Goal: Complete application form

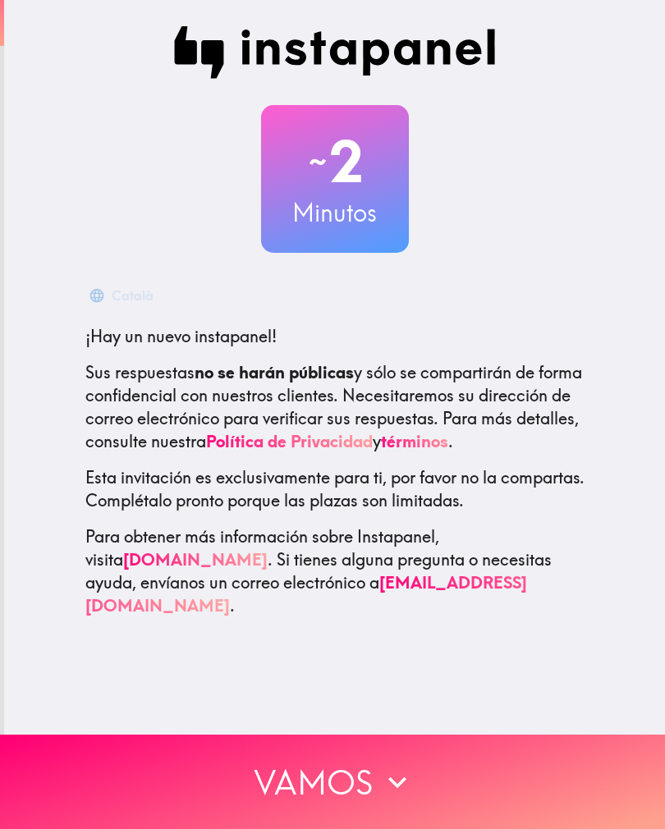
click at [473, 786] on button "Vamos" at bounding box center [332, 782] width 665 height 94
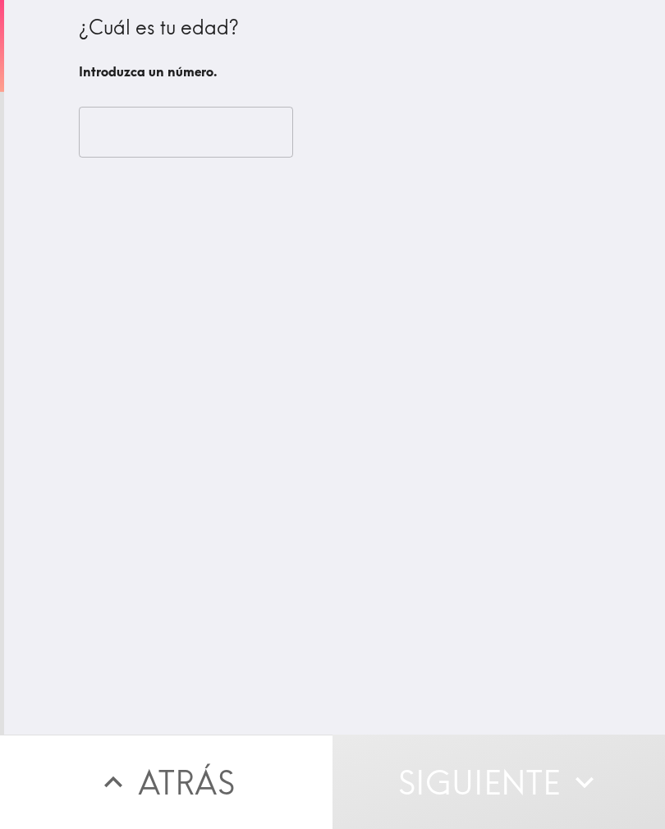
click at [241, 144] on input "number" at bounding box center [186, 132] width 214 height 51
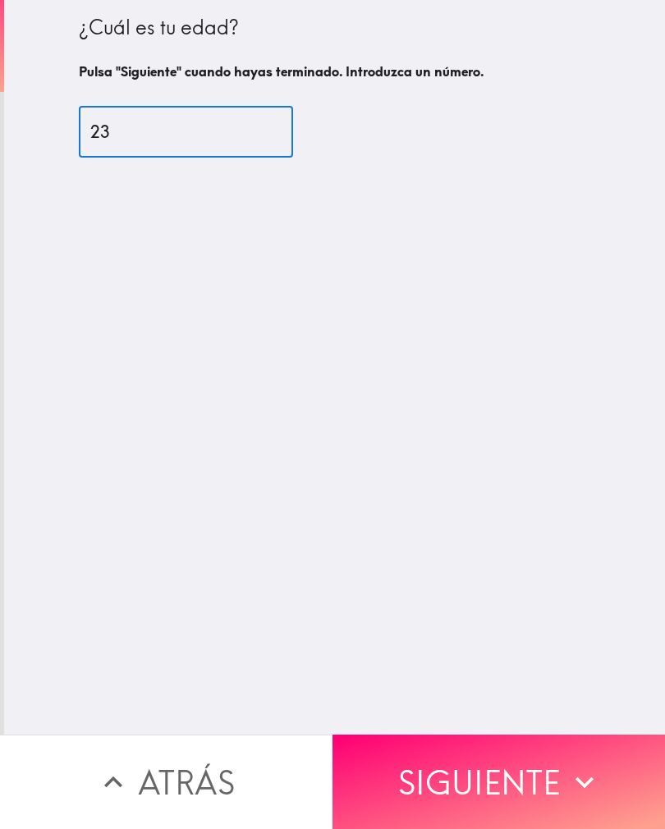
type input "23"
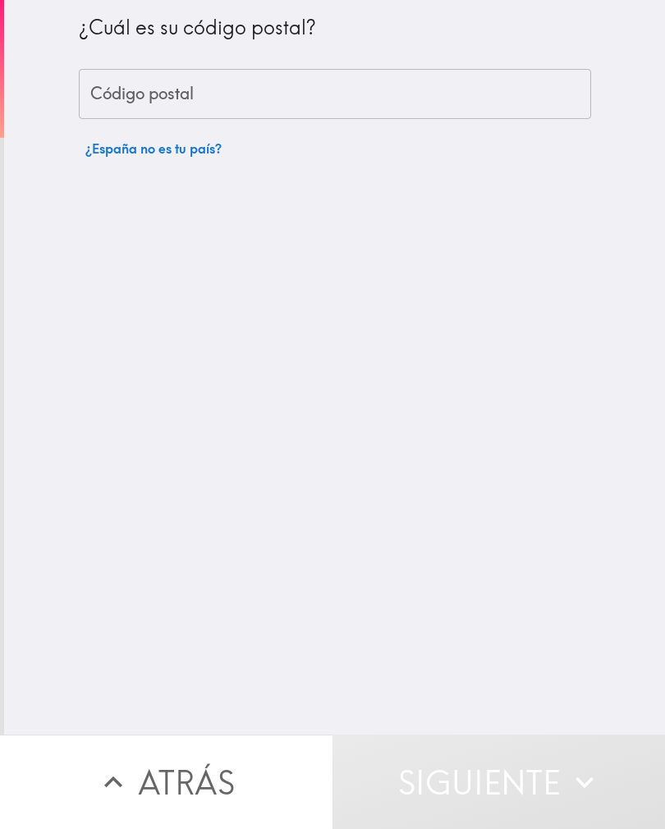
click at [510, 82] on input "Código postal" at bounding box center [335, 94] width 512 height 51
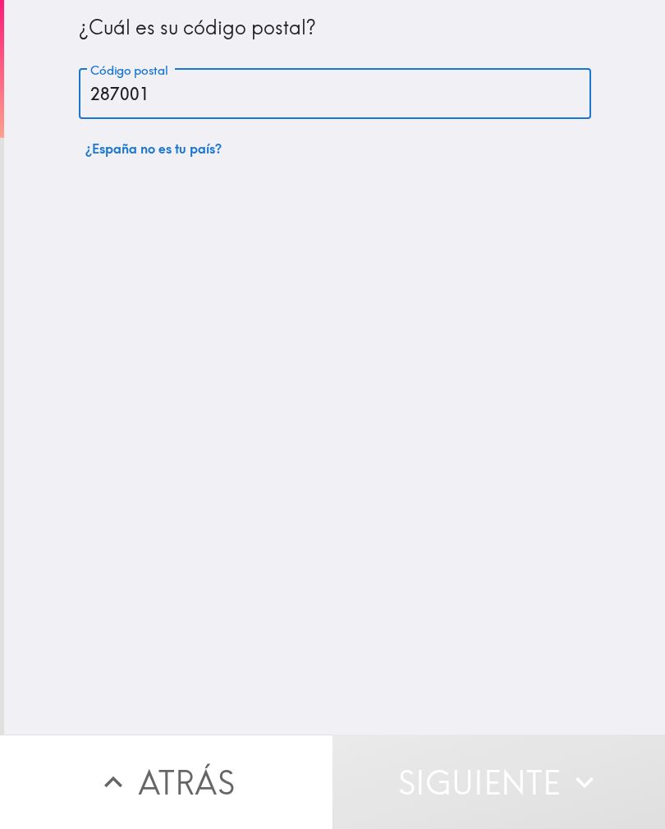
click at [594, 420] on div "¿Cuál es su código postal? Código postal 287001 Código postal ¿España no es tu …" at bounding box center [334, 367] width 661 height 735
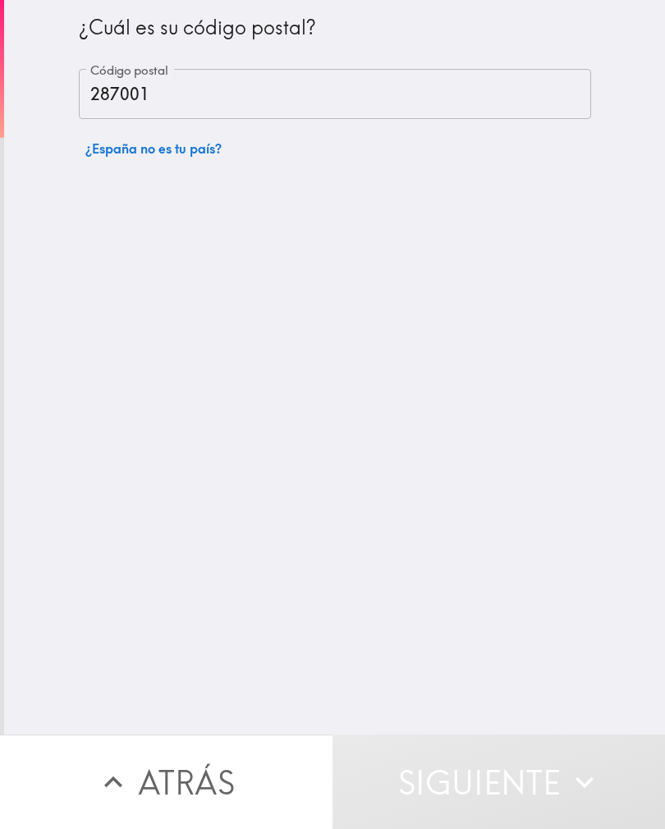
click at [511, 94] on input "287001" at bounding box center [335, 94] width 512 height 51
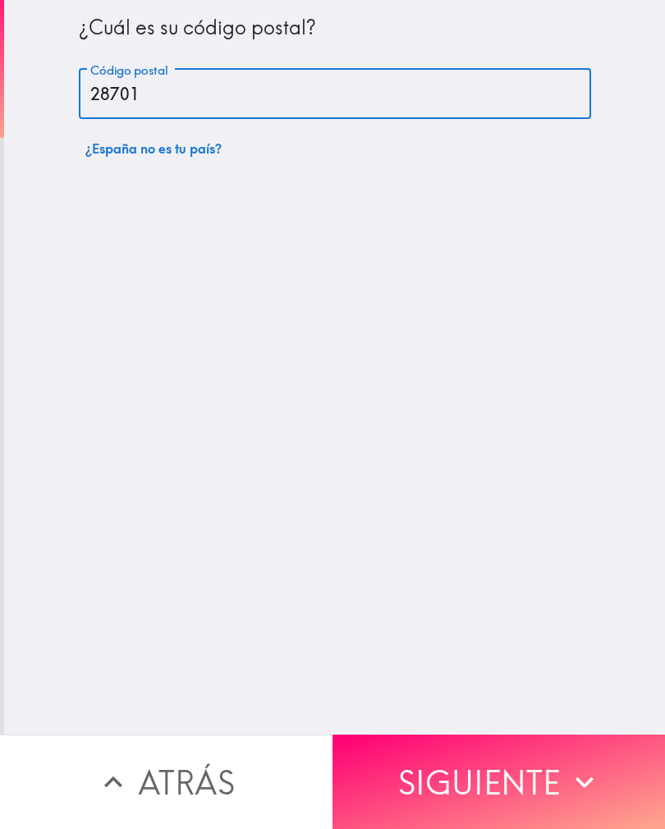
type input "28701"
click at [580, 415] on div "¿Cuál es su código postal? Código postal 28701 Código postal ¿España no es tu p…" at bounding box center [334, 367] width 661 height 735
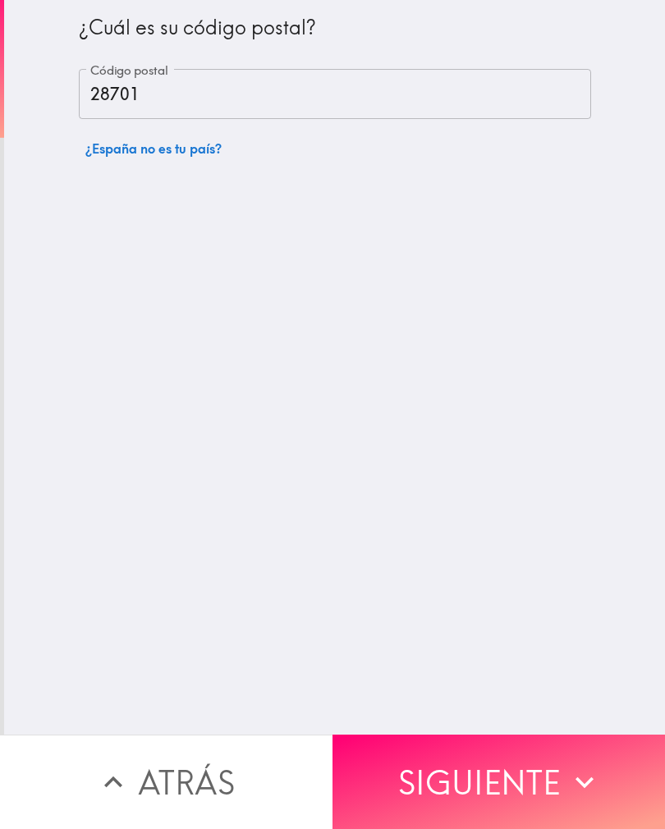
click at [561, 781] on button "Siguiente" at bounding box center [498, 782] width 332 height 94
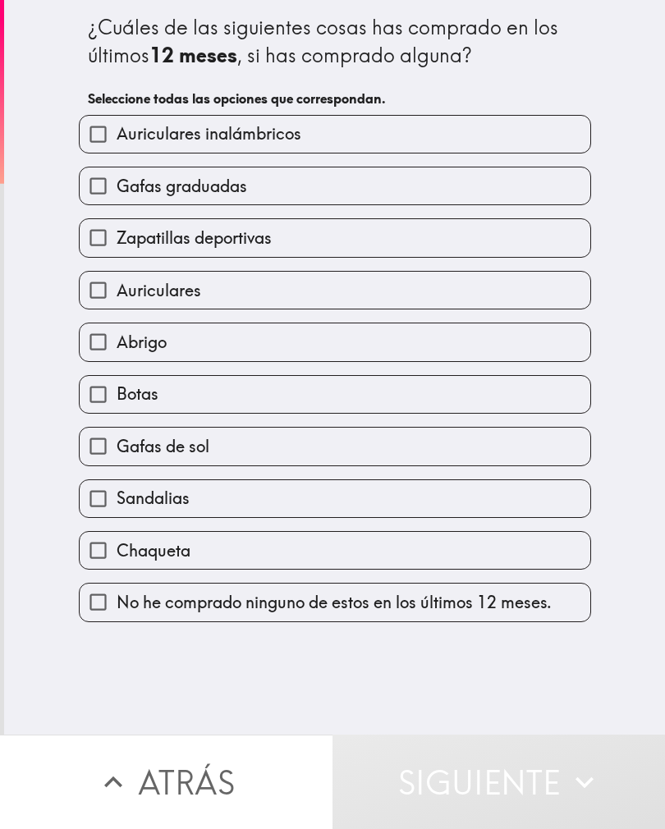
click at [96, 302] on input "Auriculares" at bounding box center [98, 290] width 37 height 37
checkbox input "true"
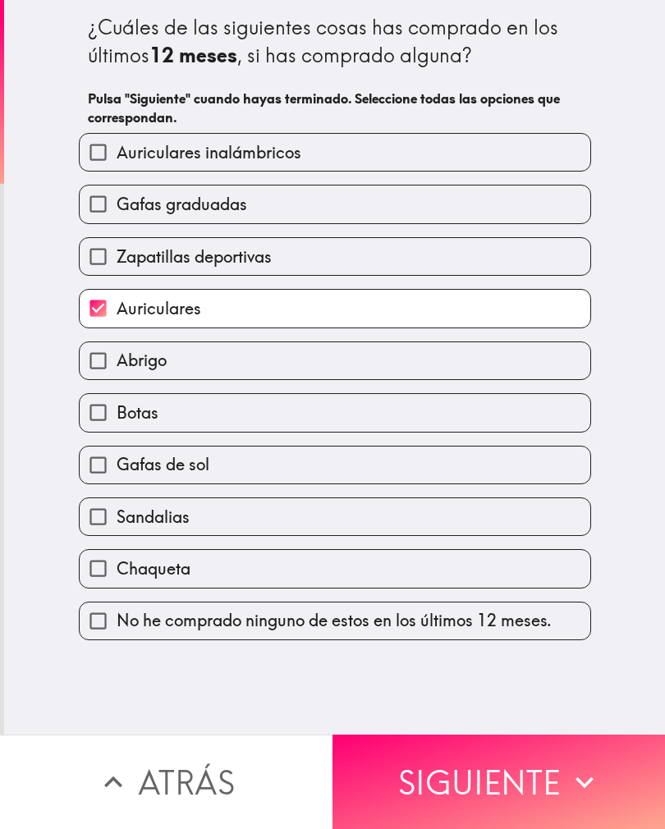
click at [101, 474] on input "Gafas de sol" at bounding box center [98, 465] width 37 height 37
checkbox input "true"
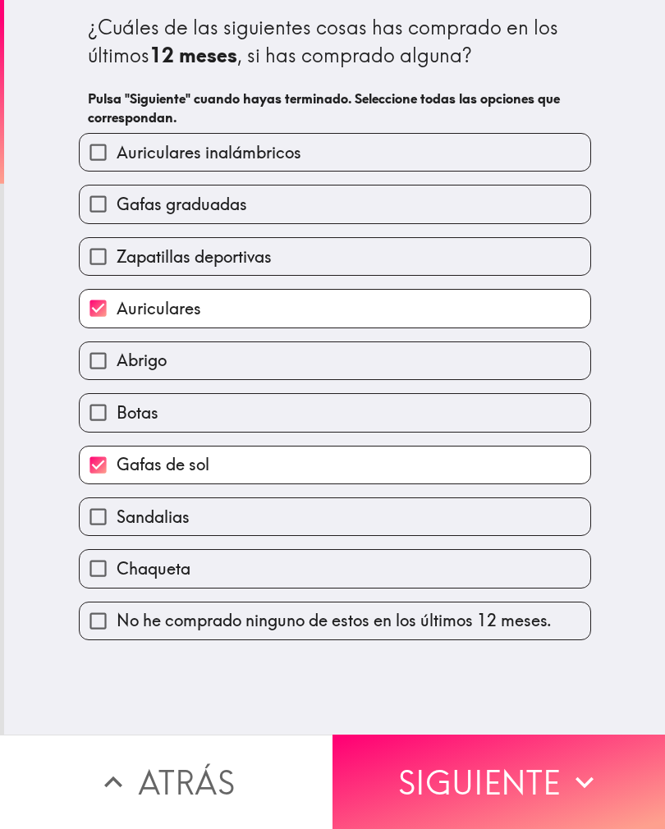
click at [528, 767] on button "Siguiente" at bounding box center [498, 782] width 332 height 94
